Goal: Information Seeking & Learning: Learn about a topic

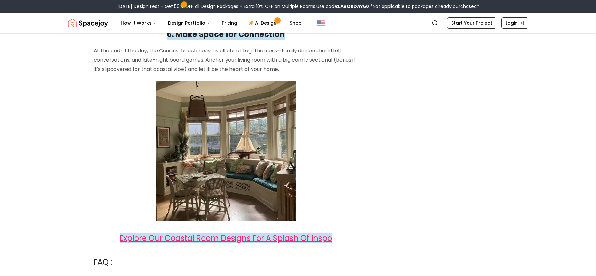
scroll to position [1534, 0]
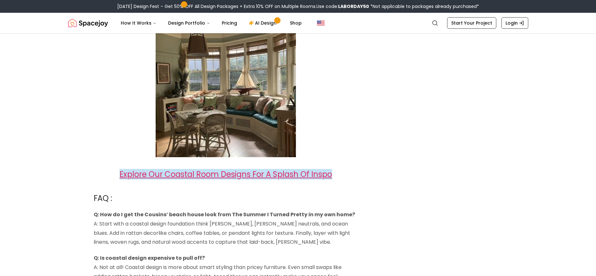
click at [254, 169] on span "Explore Our Coastal Room Designs For A Splash Of Inspo" at bounding box center [226, 174] width 213 height 11
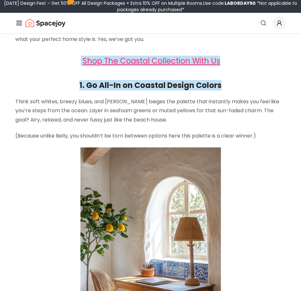
scroll to position [192, 0]
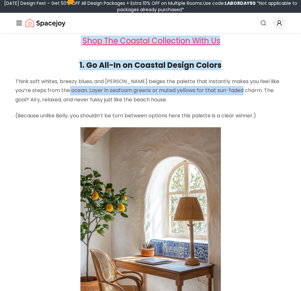
drag, startPoint x: 58, startPoint y: 90, endPoint x: 234, endPoint y: 88, distance: 176.2
click at [234, 88] on p "Think soft whites, breezy blues, and [PERSON_NAME] beiges the palette that inst…" at bounding box center [150, 90] width 271 height 27
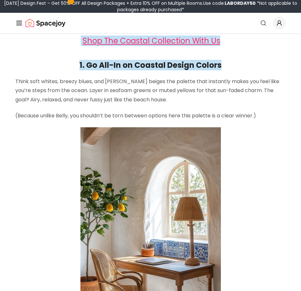
click at [203, 85] on p "Think soft whites, breezy blues, and [PERSON_NAME] beiges the palette that inst…" at bounding box center [150, 90] width 271 height 27
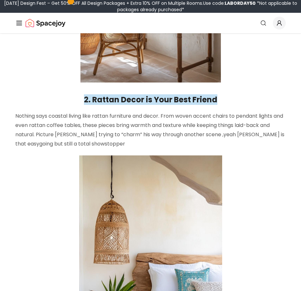
scroll to position [480, 0]
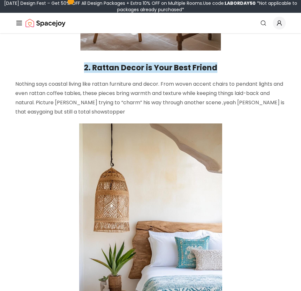
click at [87, 71] on strong "2. Rattan Decor is Your Best Friend" at bounding box center [151, 67] width 134 height 11
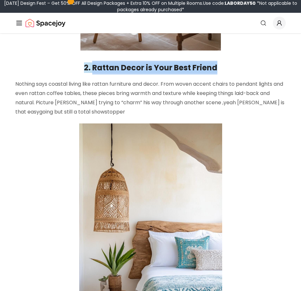
drag, startPoint x: 92, startPoint y: 68, endPoint x: 238, endPoint y: 69, distance: 145.8
click at [238, 69] on h2 "2. Rattan Decor is Your Best Friend" at bounding box center [150, 68] width 271 height 14
copy strong "Rattan Decor is Your Best Friend"
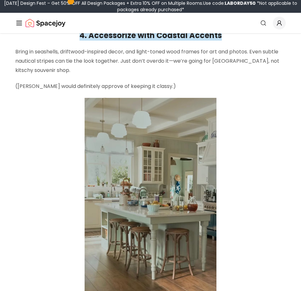
scroll to position [1119, 0]
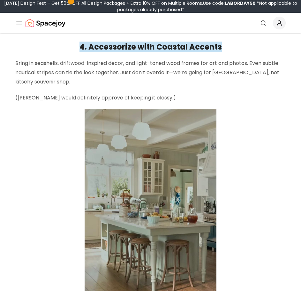
click at [102, 53] on h2 "4. Accessorize with Coastal Accents" at bounding box center [150, 47] width 271 height 14
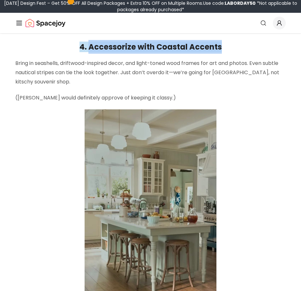
drag, startPoint x: 90, startPoint y: 47, endPoint x: 224, endPoint y: 47, distance: 134.3
click at [224, 47] on h2 "4. Accessorize with Coastal Accents" at bounding box center [150, 47] width 271 height 14
copy strong "Accessorize with Coastal Accents"
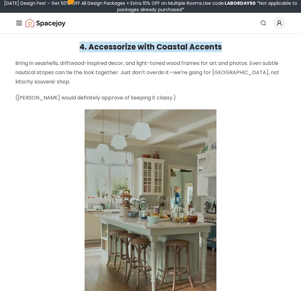
drag, startPoint x: 45, startPoint y: 124, endPoint x: 47, endPoint y: 127, distance: 4.2
click at [45, 126] on p at bounding box center [150, 216] width 271 height 214
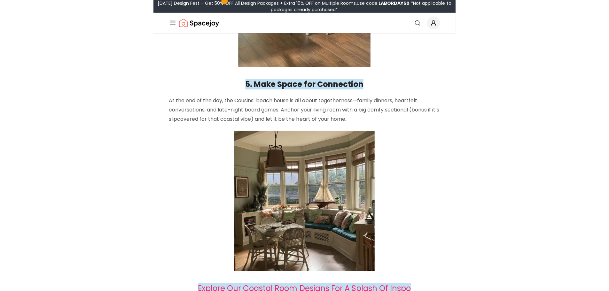
scroll to position [1407, 0]
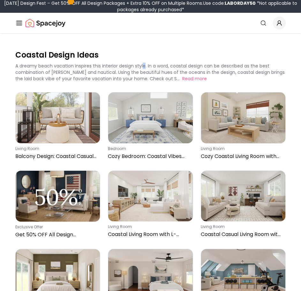
click at [145, 65] on p "A dreamy beach vacation inspires this interior design style. In a word, coastal…" at bounding box center [150, 72] width 270 height 19
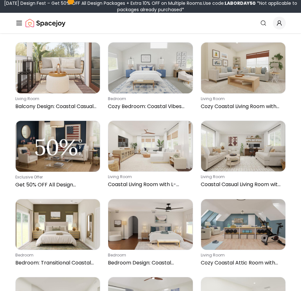
scroll to position [32, 0]
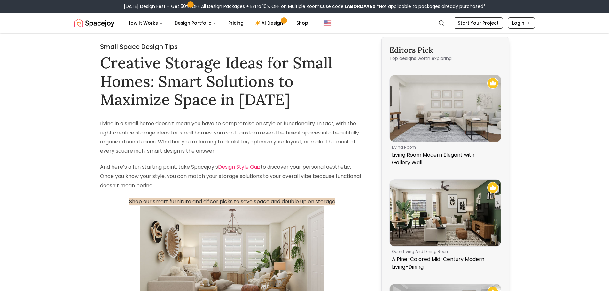
click at [176, 129] on p "Living in a small home doesn’t mean you have to compromise on style or function…" at bounding box center [232, 137] width 265 height 37
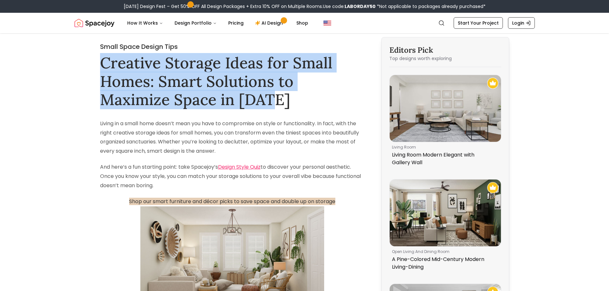
drag, startPoint x: 158, startPoint y: 65, endPoint x: 289, endPoint y: 98, distance: 135.4
click at [289, 98] on h1 "Creative Storage Ideas for Small Homes: Smart Solutions to Maximize Space in 20…" at bounding box center [232, 81] width 265 height 55
copy h1 "Creative Storage Ideas for Small Homes: Smart Solutions to Maximize Space in 20…"
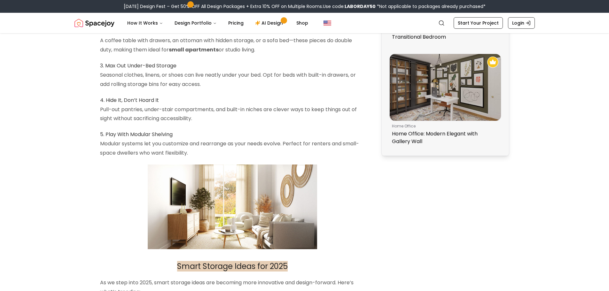
scroll to position [511, 0]
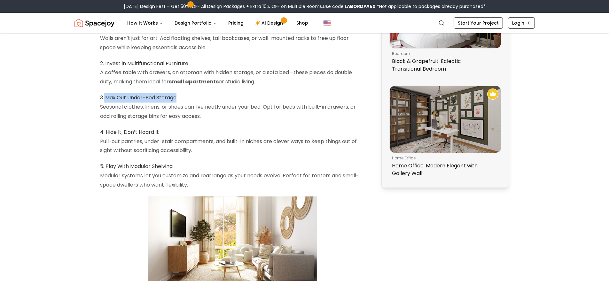
drag, startPoint x: 104, startPoint y: 98, endPoint x: 176, endPoint y: 98, distance: 71.6
click at [176, 98] on h3 "3. Max Out Under-Bed Storage" at bounding box center [232, 97] width 265 height 9
drag, startPoint x: 108, startPoint y: 99, endPoint x: 176, endPoint y: 97, distance: 68.8
click at [176, 97] on h3 "3. Max Out Under-Bed Storage" at bounding box center [232, 97] width 265 height 9
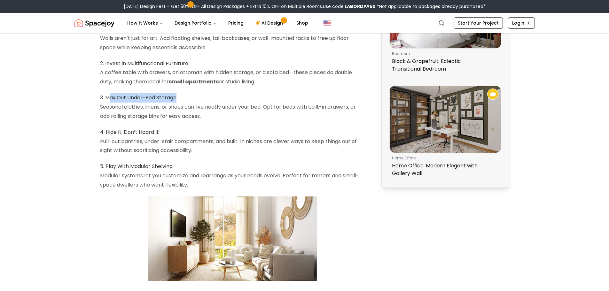
click at [133, 98] on h3 "3. Max Out Under-Bed Storage" at bounding box center [232, 97] width 265 height 9
drag, startPoint x: 111, startPoint y: 98, endPoint x: 178, endPoint y: 97, distance: 66.5
click at [178, 97] on h3 "3. Max Out Under-Bed Storage" at bounding box center [232, 97] width 265 height 9
copy h3 "ax Out Under-Bed Storage"
drag, startPoint x: 171, startPoint y: 114, endPoint x: 174, endPoint y: 104, distance: 11.0
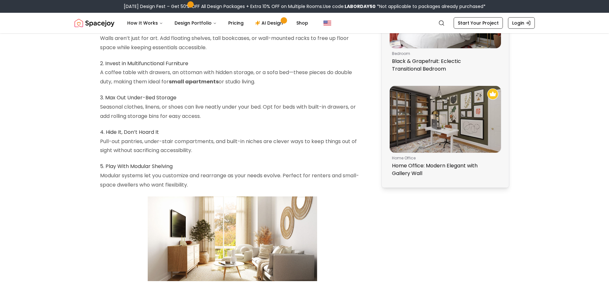
click at [171, 114] on p "Seasonal clothes, linens, or shoes can live neatly under your bed. Opt for beds…" at bounding box center [232, 112] width 265 height 19
drag, startPoint x: 105, startPoint y: 98, endPoint x: 176, endPoint y: 98, distance: 70.7
click at [176, 98] on h3 "3. Max Out Under-Bed Storage" at bounding box center [232, 97] width 265 height 9
copy h3 "Max Out Under-Bed Storage"
click at [164, 93] on h3 "3. Max Out Under-Bed Storage" at bounding box center [232, 97] width 265 height 9
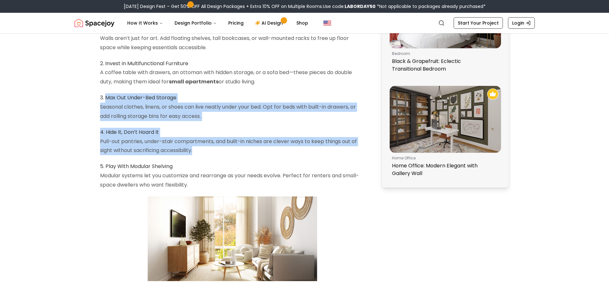
drag, startPoint x: 108, startPoint y: 98, endPoint x: 197, endPoint y: 150, distance: 103.0
click at [197, 150] on div "Living in a small home doesn’t mean you have to compromise on style or function…" at bounding box center [232, 152] width 265 height 1089
copy div "Max Out Under-Bed Storage Seasonal clothes, linens, or shoes can live neatly un…"
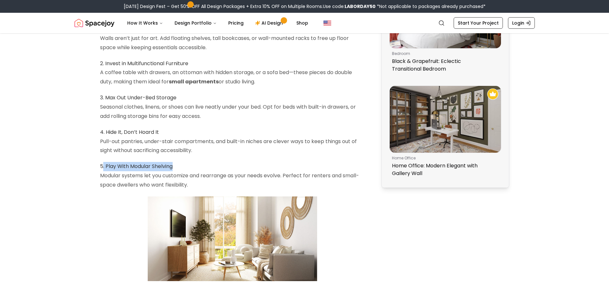
drag, startPoint x: 134, startPoint y: 165, endPoint x: 104, endPoint y: 166, distance: 30.4
click at [104, 166] on h3 "5. Play With Modular Shelving" at bounding box center [232, 166] width 265 height 9
click at [106, 166] on h3 "5. Play With Modular Shelving" at bounding box center [232, 166] width 265 height 9
drag, startPoint x: 180, startPoint y: 181, endPoint x: 183, endPoint y: 182, distance: 3.3
click at [180, 181] on p "Modular systems let you customize and rearrange as your needs evolve. Perfect f…" at bounding box center [232, 180] width 265 height 19
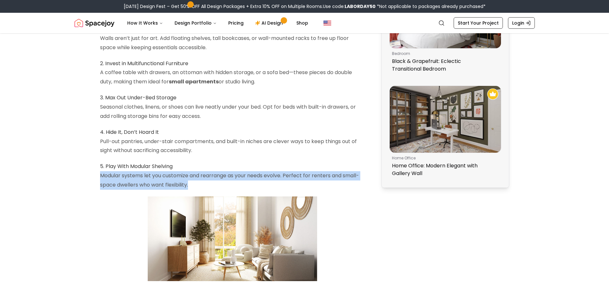
drag, startPoint x: 191, startPoint y: 184, endPoint x: 100, endPoint y: 178, distance: 91.4
click at [100, 178] on p "Modular systems let you customize and rearrange as your needs evolve. Perfect f…" at bounding box center [232, 180] width 265 height 19
copy p "Modular systems let you customize and rearrange as your needs evolve. Perfect f…"
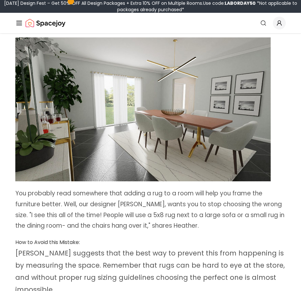
scroll to position [1151, 0]
